Goal: Information Seeking & Learning: Understand process/instructions

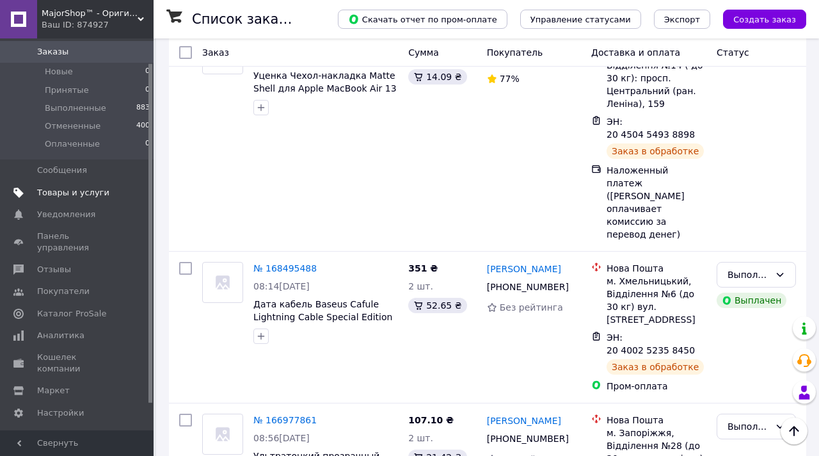
scroll to position [59, 0]
click at [66, 348] on span "Кошелек компании" at bounding box center [77, 359] width 81 height 23
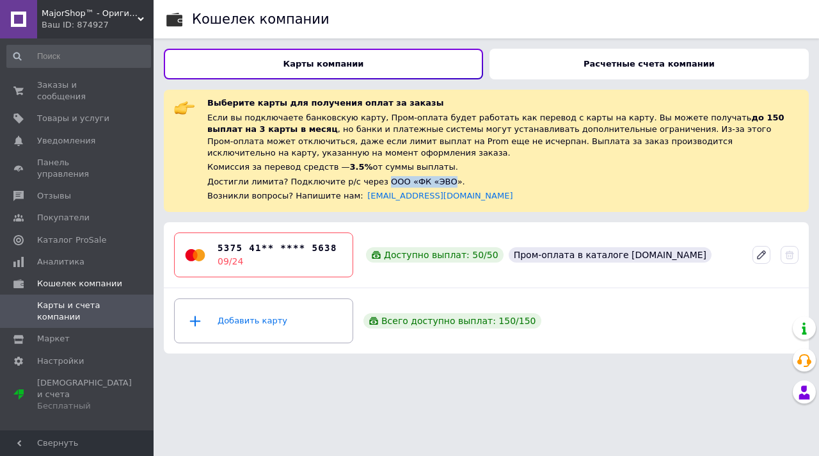
drag, startPoint x: 377, startPoint y: 180, endPoint x: 439, endPoint y: 186, distance: 62.3
click at [439, 186] on div "Достигли лимита? Подключите р/с через ООО «ФК «ЭВО»." at bounding box center [502, 182] width 591 height 12
click at [90, 377] on span "Тарифы и счета Бесплатный" at bounding box center [84, 394] width 95 height 35
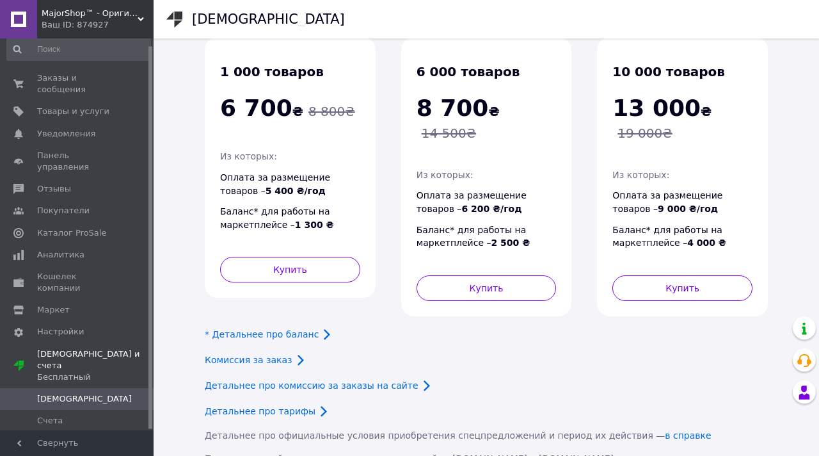
scroll to position [91, 0]
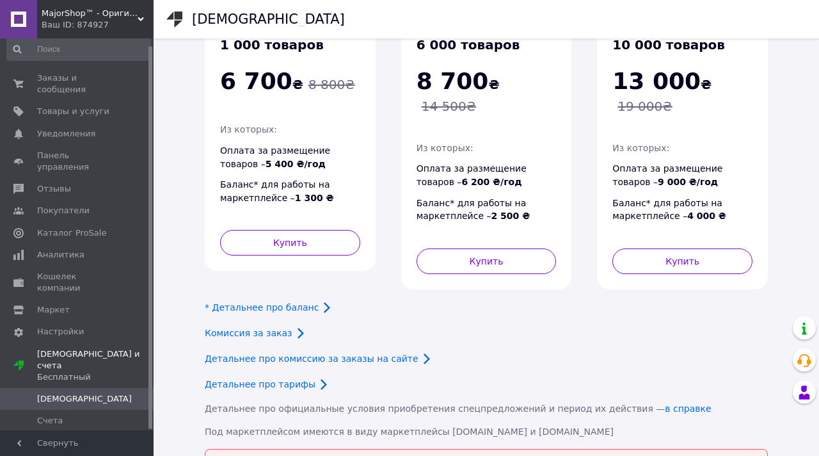
click at [319, 300] on icon at bounding box center [326, 307] width 15 height 15
click at [267, 302] on link "* Детальнее про баланс" at bounding box center [262, 307] width 114 height 10
click at [254, 328] on link "Комиссия за заказ" at bounding box center [249, 333] width 88 height 10
click at [268, 379] on link "Детальнее про тарифы" at bounding box center [260, 384] width 111 height 10
